Goal: Task Accomplishment & Management: Use online tool/utility

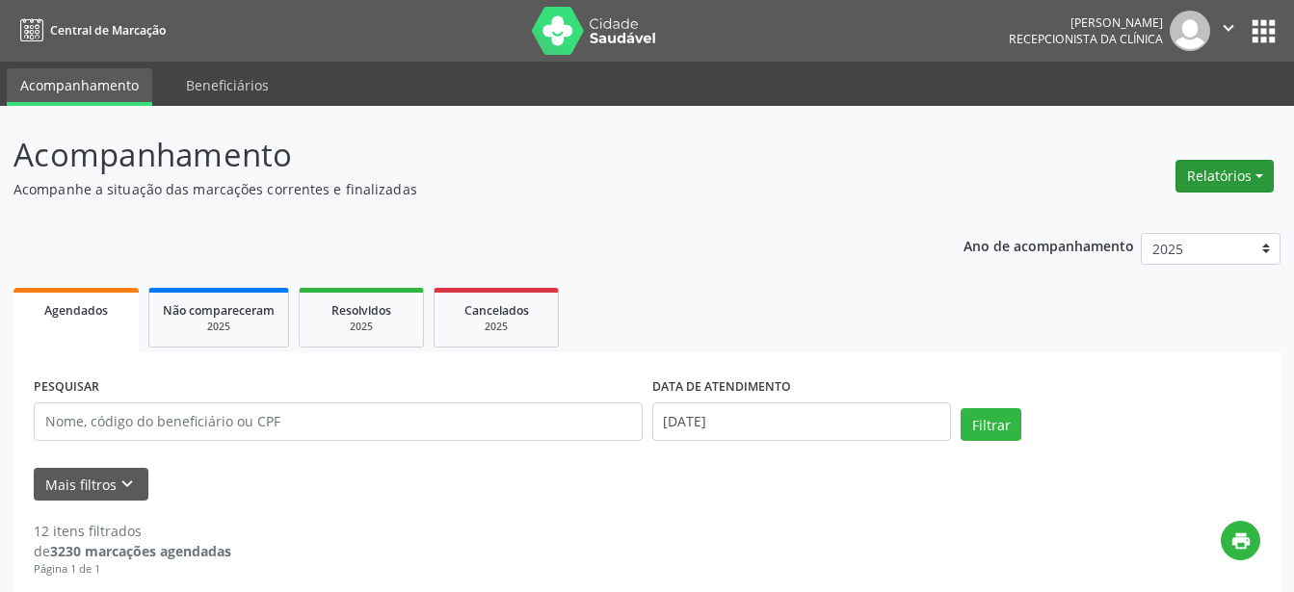
click at [1227, 170] on button "Relatórios" at bounding box center [1224, 176] width 98 height 33
click at [1176, 216] on link "Agendamentos" at bounding box center [1170, 217] width 207 height 27
select select "7"
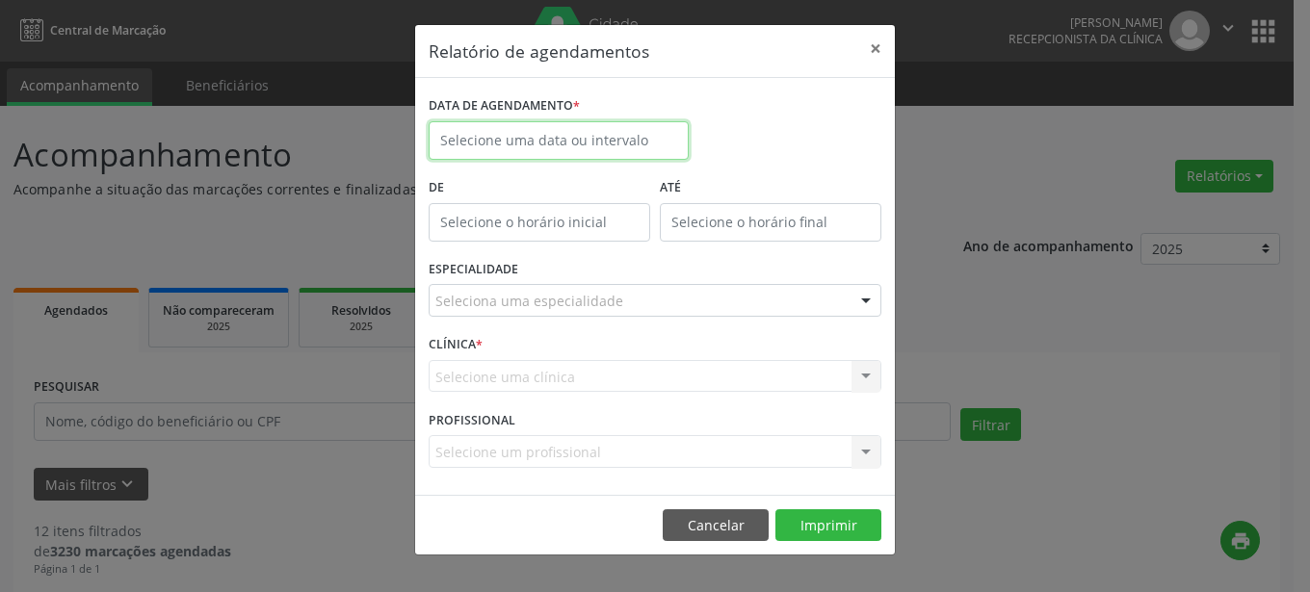
click at [513, 135] on input "text" at bounding box center [559, 140] width 260 height 39
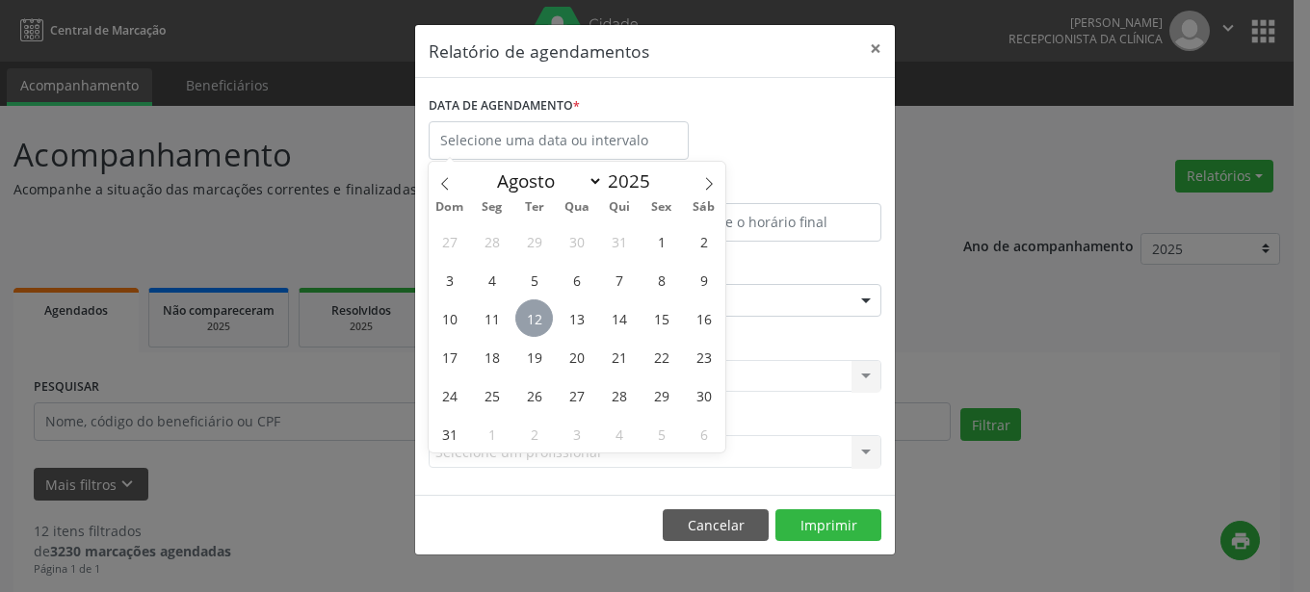
click at [527, 316] on span "12" at bounding box center [534, 319] width 38 height 38
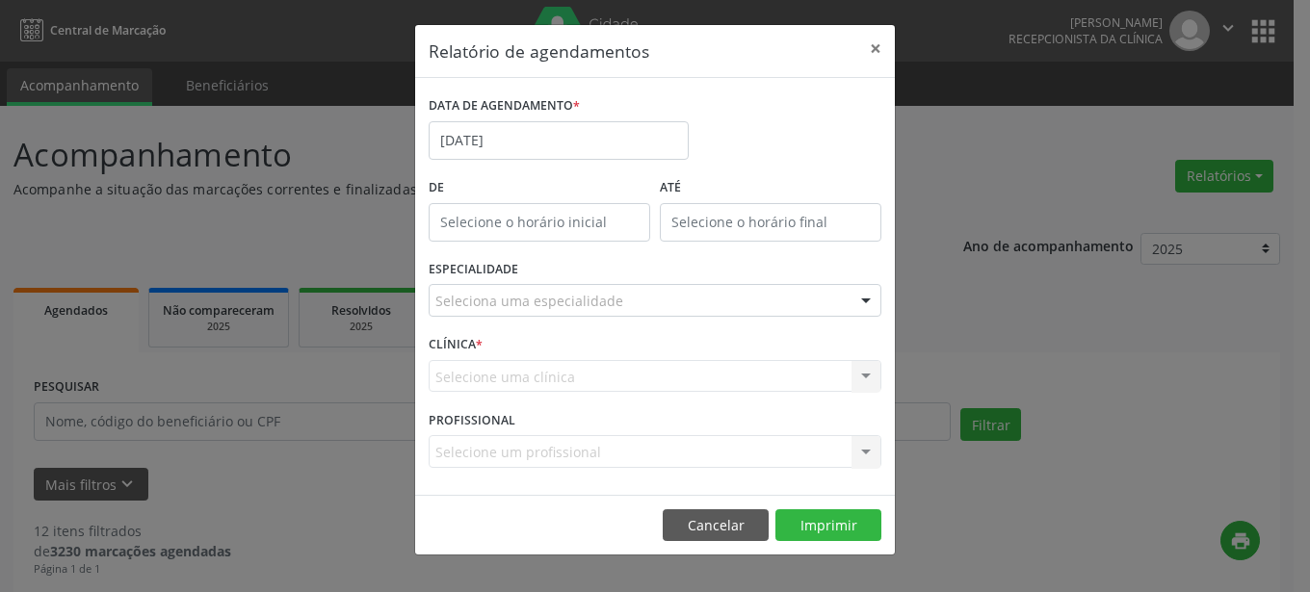
click at [862, 300] on div at bounding box center [865, 301] width 29 height 33
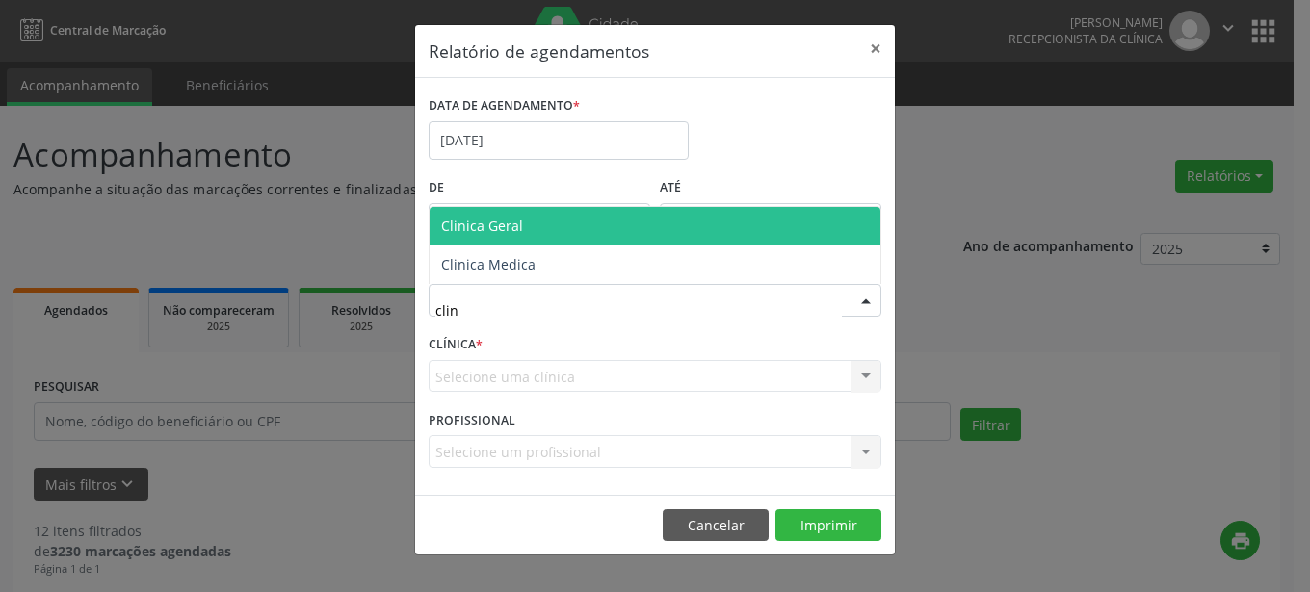
type input "clini"
click at [678, 234] on span "Clinica Geral" at bounding box center [655, 226] width 451 height 39
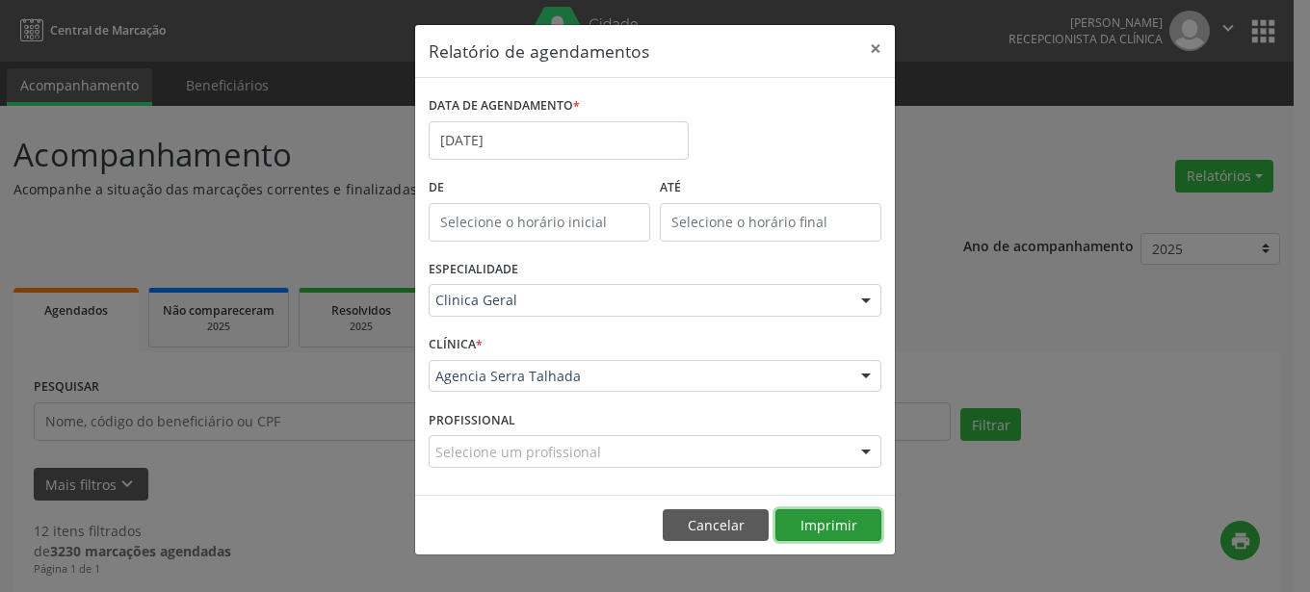
click at [829, 521] on button "Imprimir" at bounding box center [828, 526] width 106 height 33
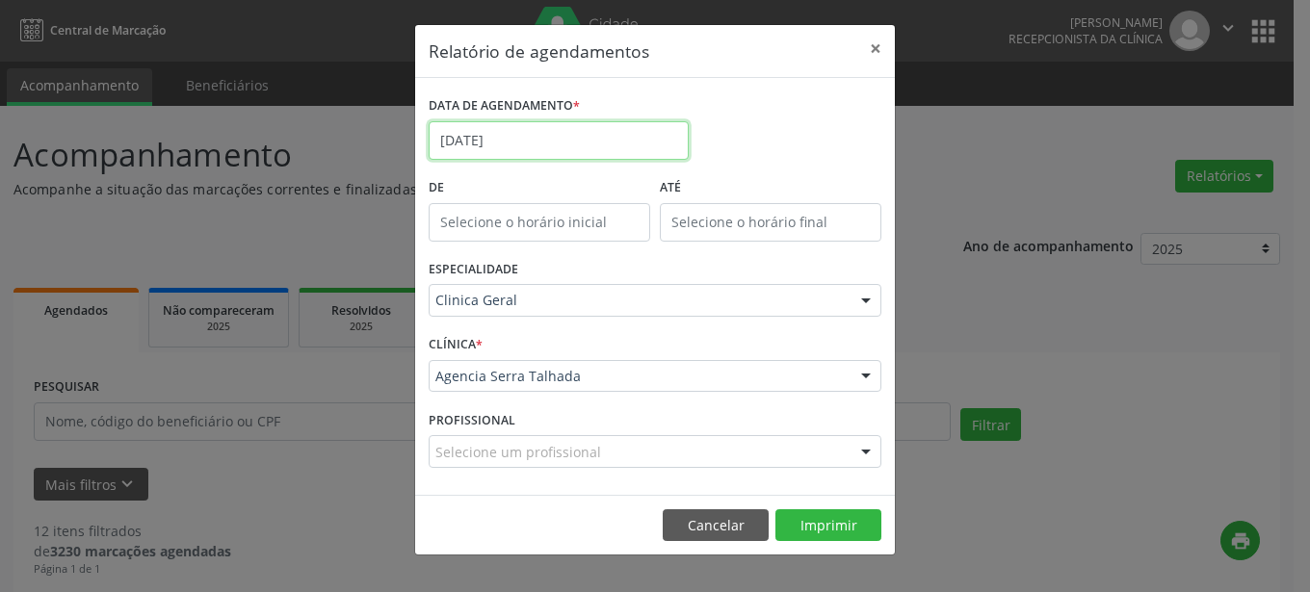
click at [534, 144] on input "[DATE]" at bounding box center [559, 140] width 260 height 39
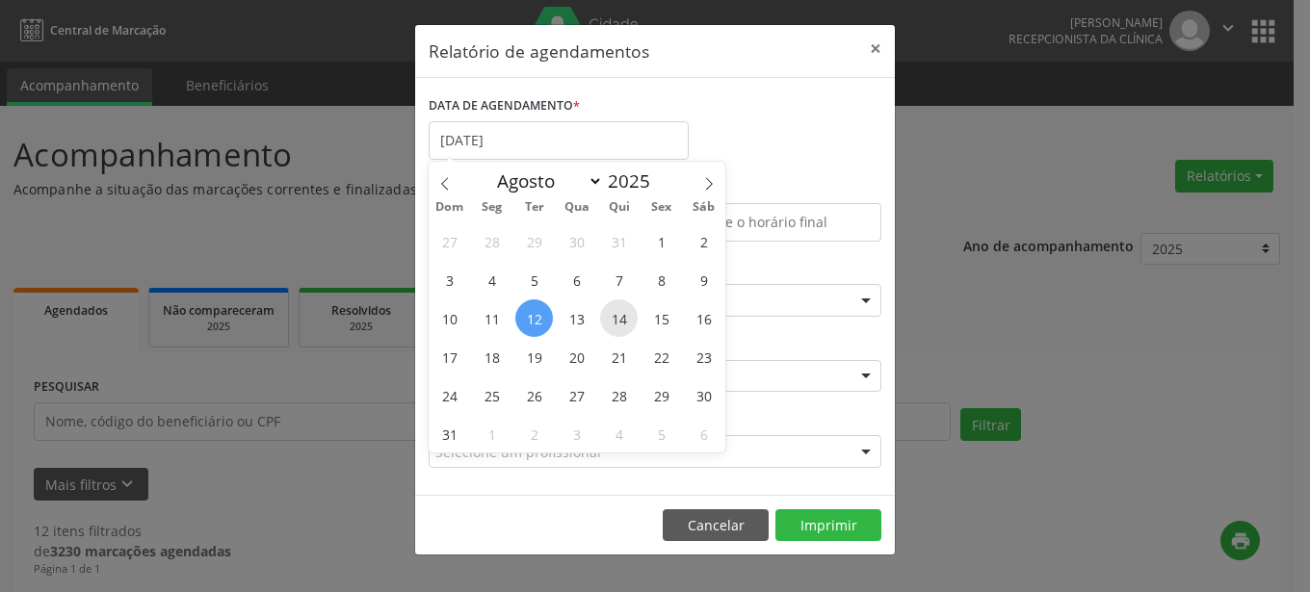
click at [627, 323] on span "14" at bounding box center [619, 319] width 38 height 38
type input "[DATE]"
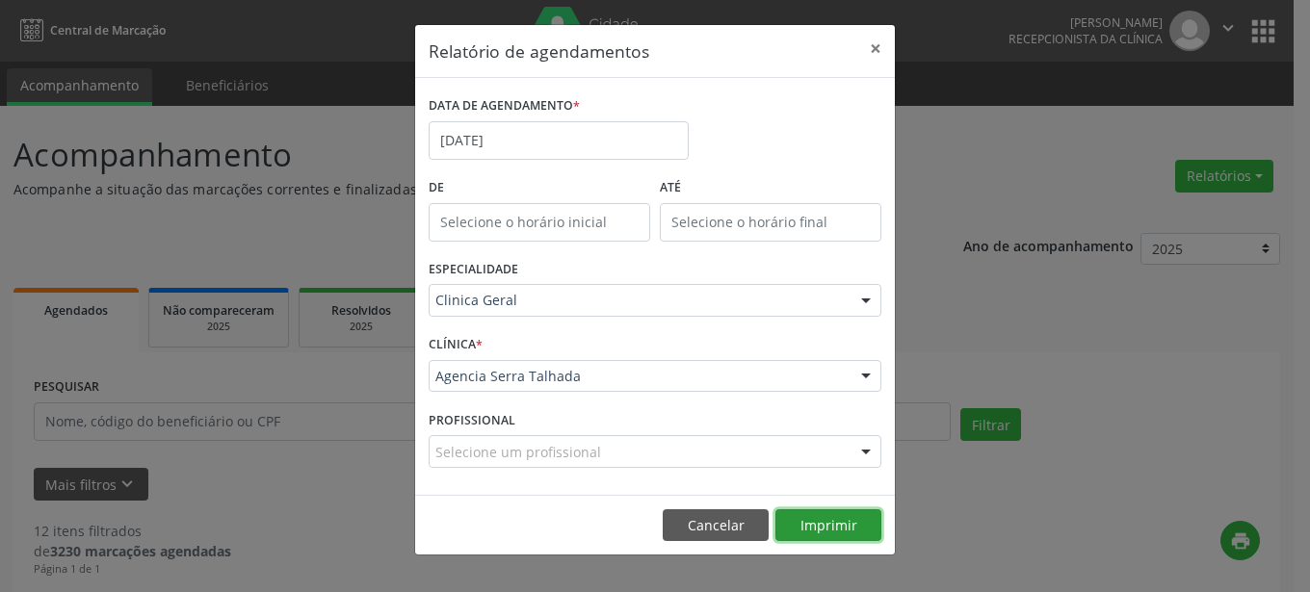
click at [811, 527] on button "Imprimir" at bounding box center [828, 526] width 106 height 33
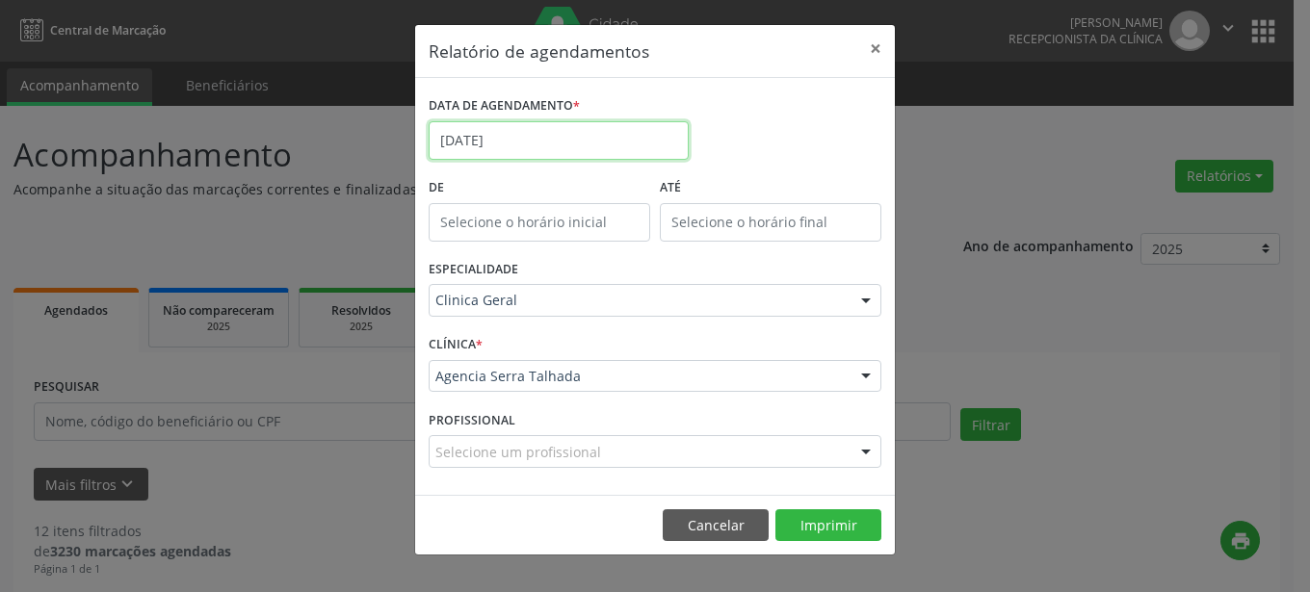
click at [534, 141] on input "[DATE]" at bounding box center [559, 140] width 260 height 39
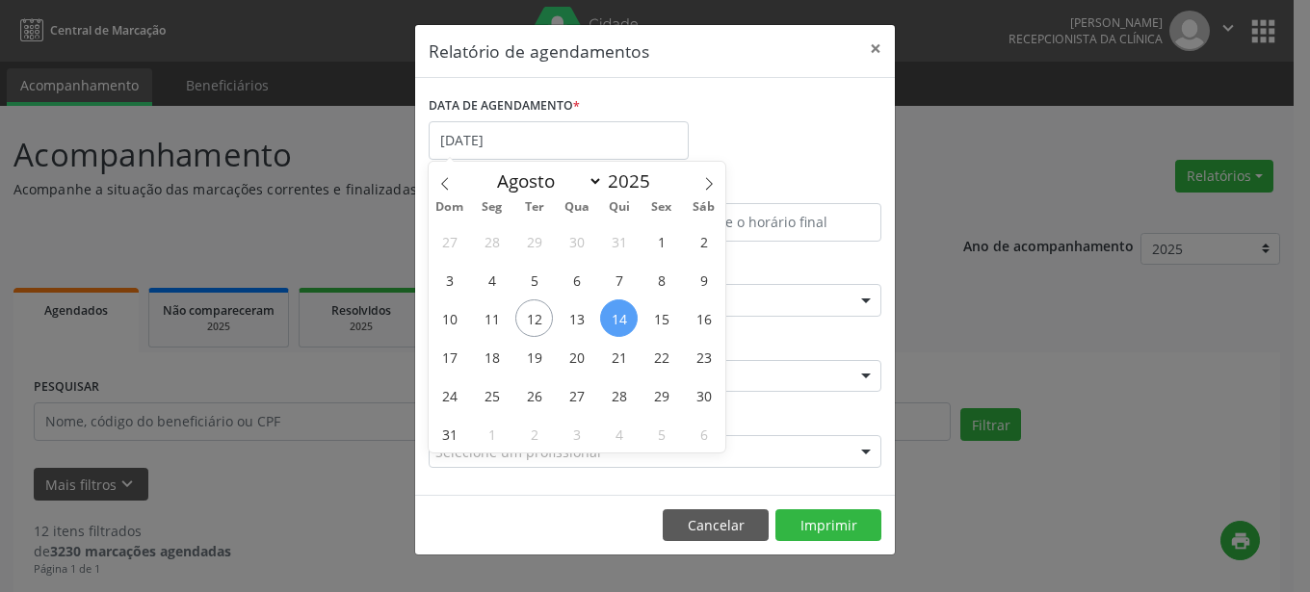
click at [619, 321] on span "14" at bounding box center [619, 319] width 38 height 38
type input "[DATE]"
click at [619, 321] on span "14" at bounding box center [619, 319] width 38 height 38
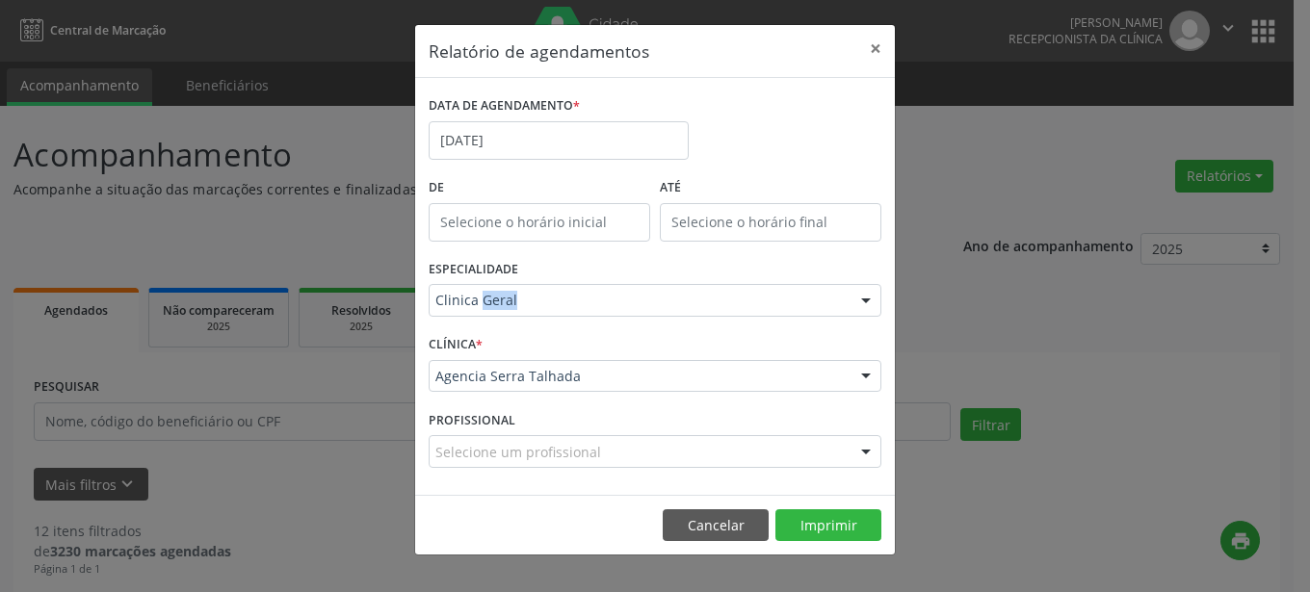
click at [619, 321] on div "ESPECIALIDADE Clinica Geral Todas as especialidades Alergologia Angiologia Arri…" at bounding box center [655, 292] width 462 height 75
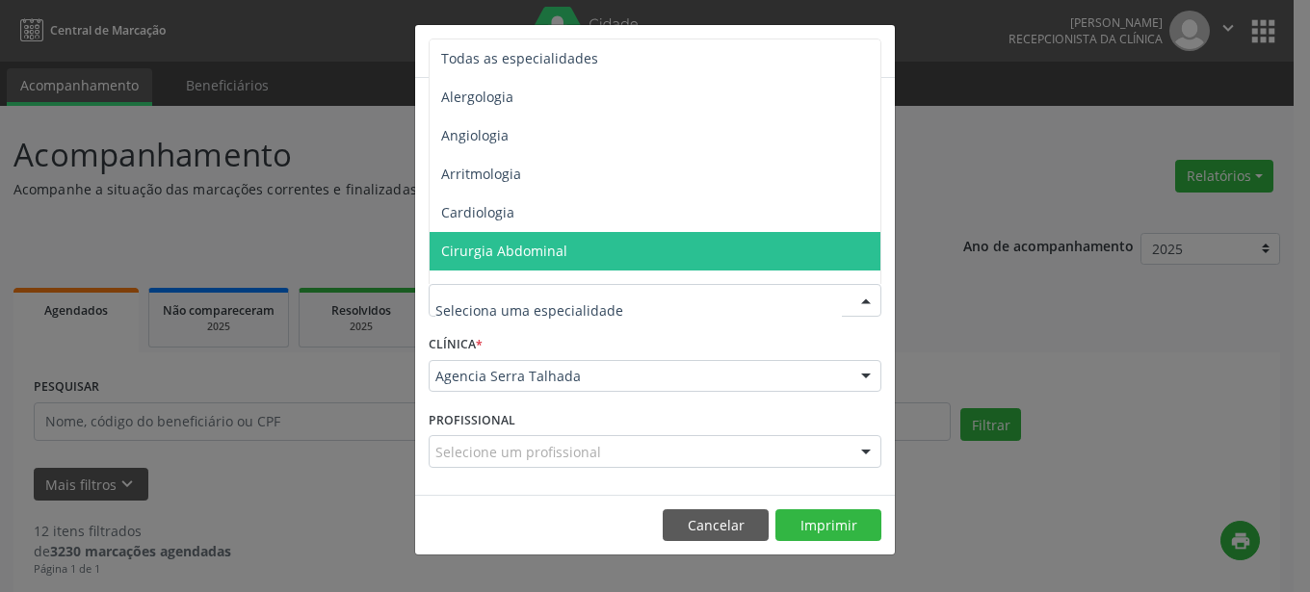
click at [858, 301] on div at bounding box center [865, 301] width 29 height 33
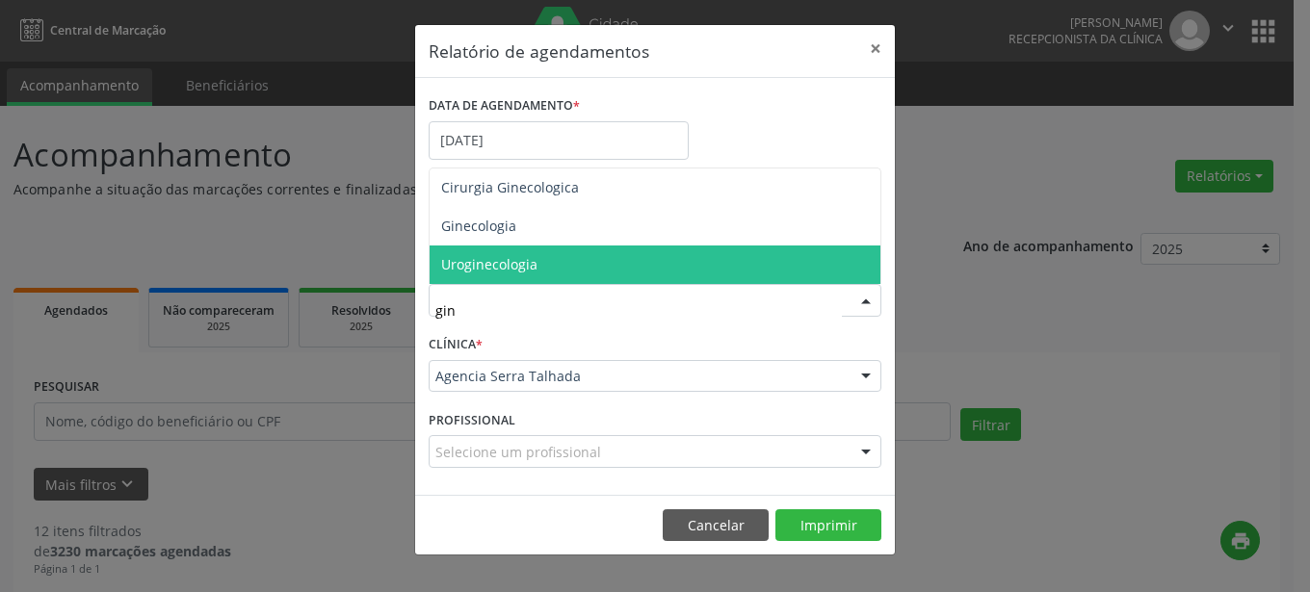
type input "gine"
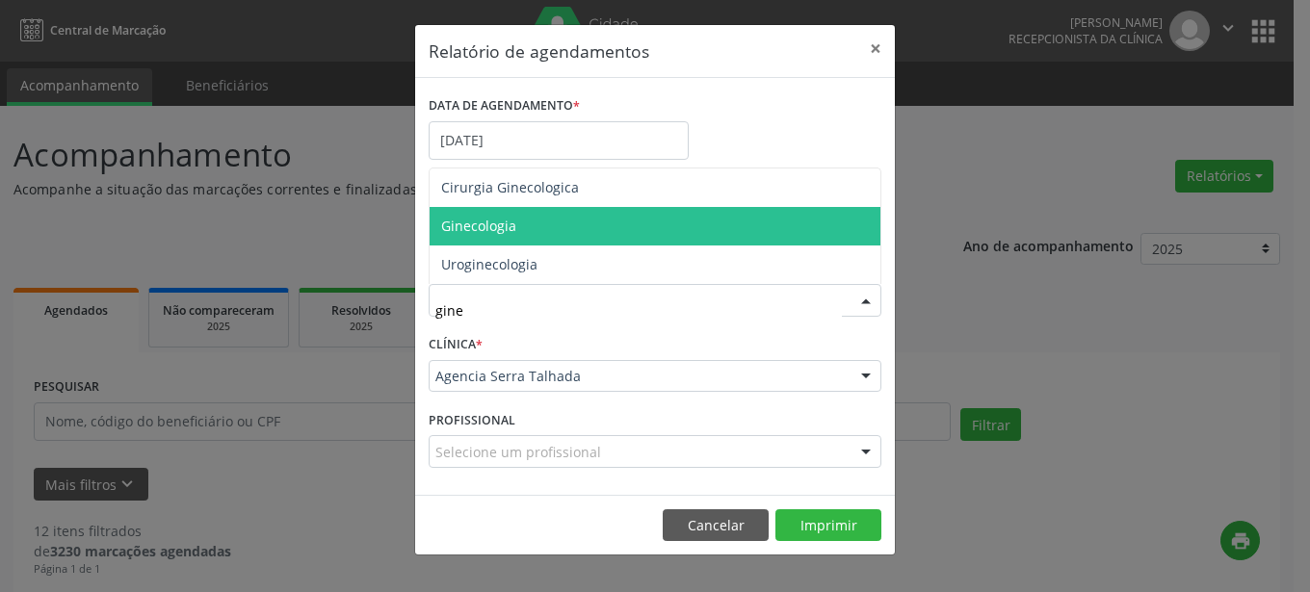
click at [510, 230] on span "Ginecologia" at bounding box center [478, 226] width 75 height 18
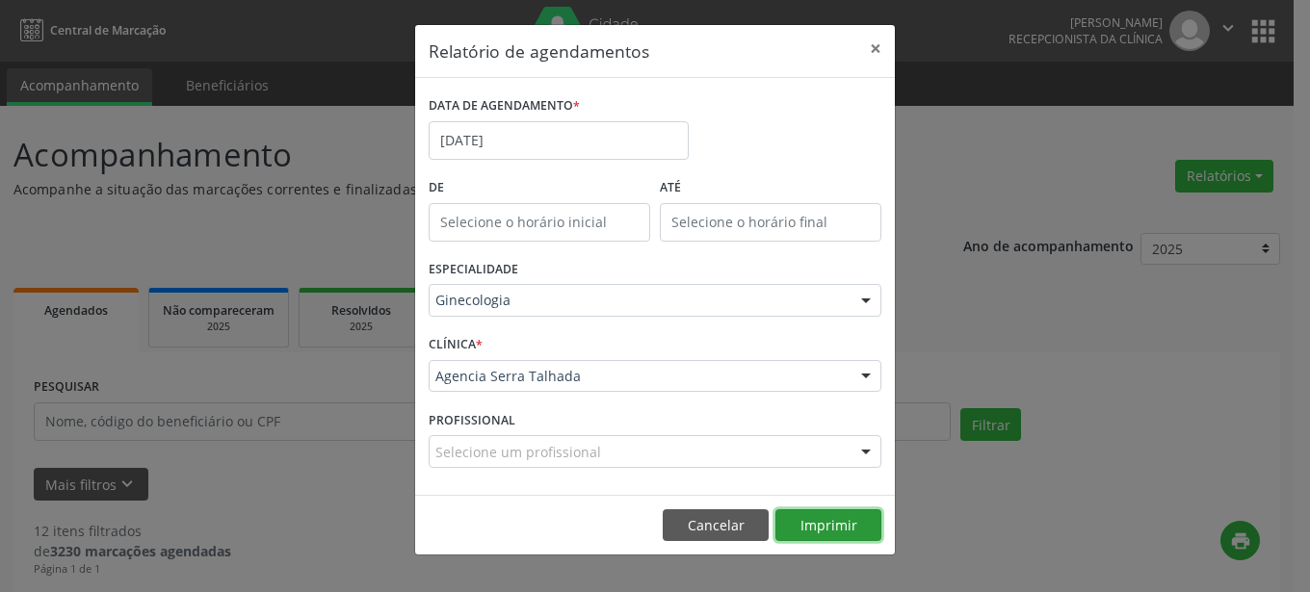
click at [829, 528] on button "Imprimir" at bounding box center [828, 526] width 106 height 33
click at [879, 51] on button "×" at bounding box center [875, 48] width 39 height 47
